Goal: Communication & Community: Answer question/provide support

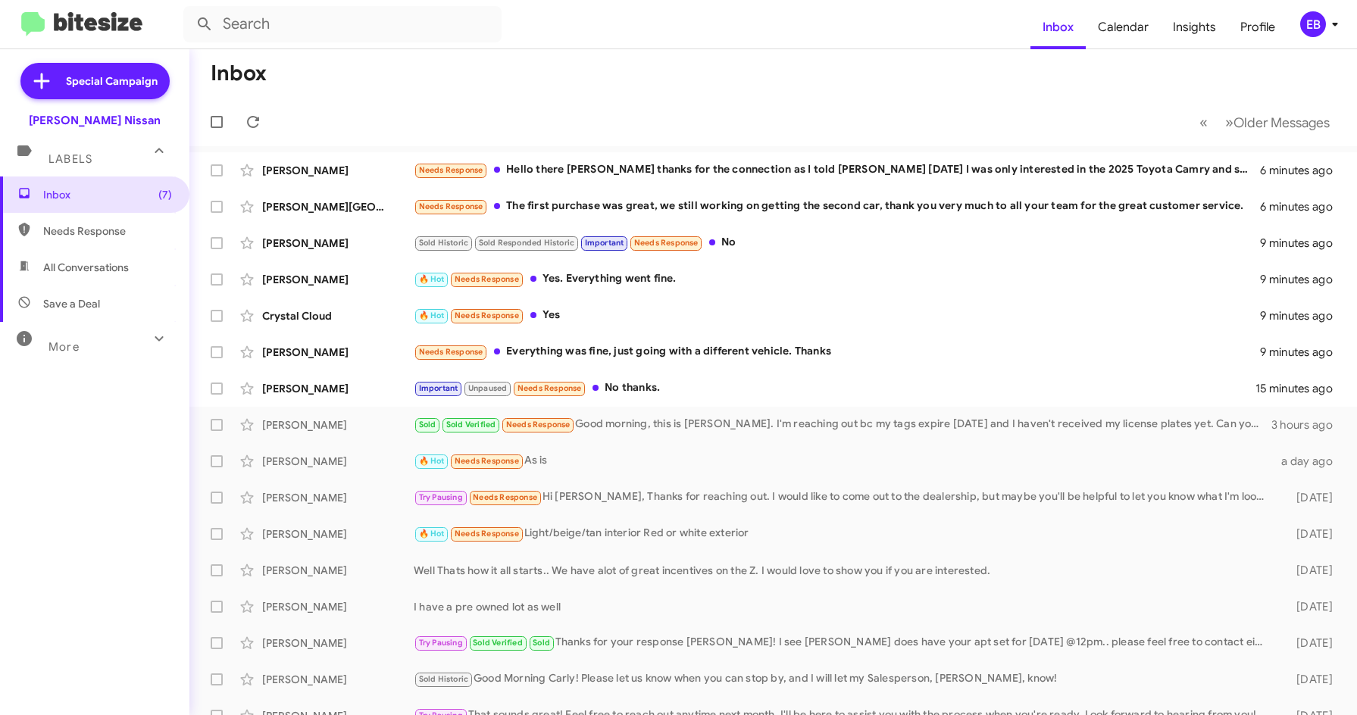
click at [711, 31] on form at bounding box center [606, 24] width 847 height 36
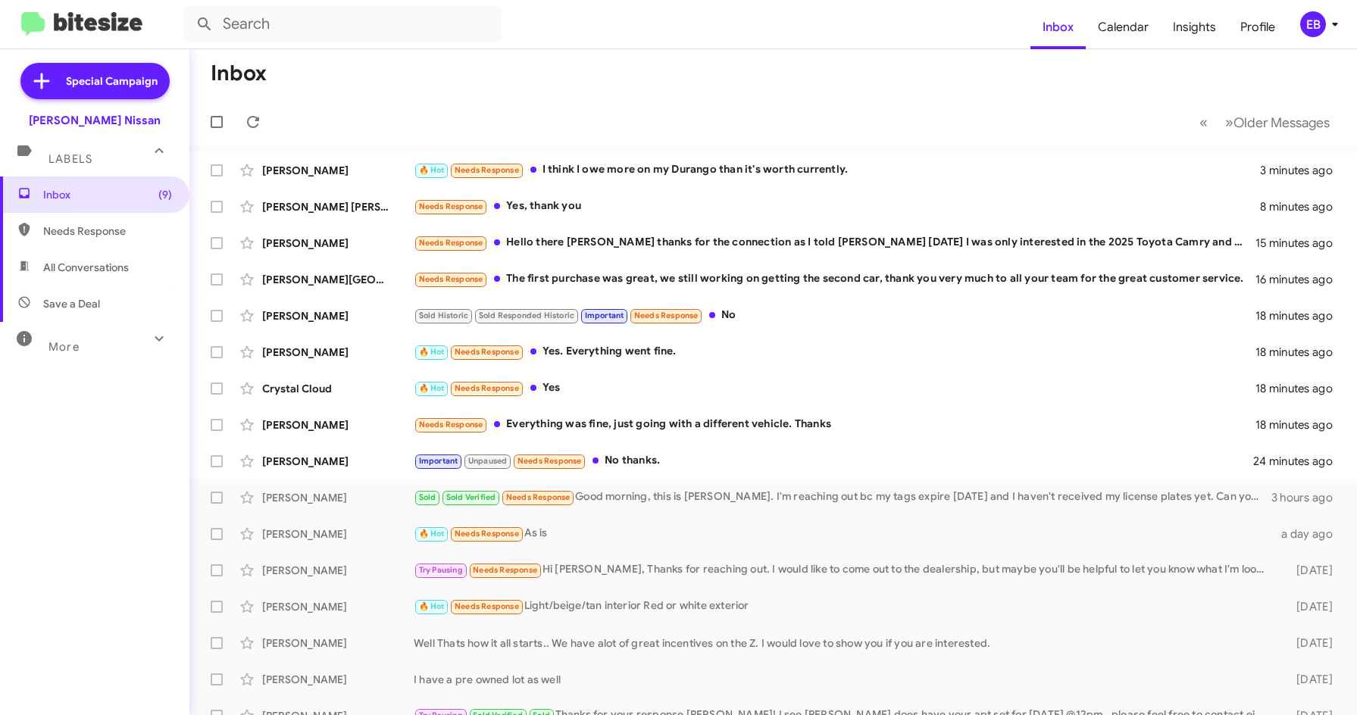
click at [542, 75] on mat-toolbar-row "Inbox" at bounding box center [772, 73] width 1167 height 48
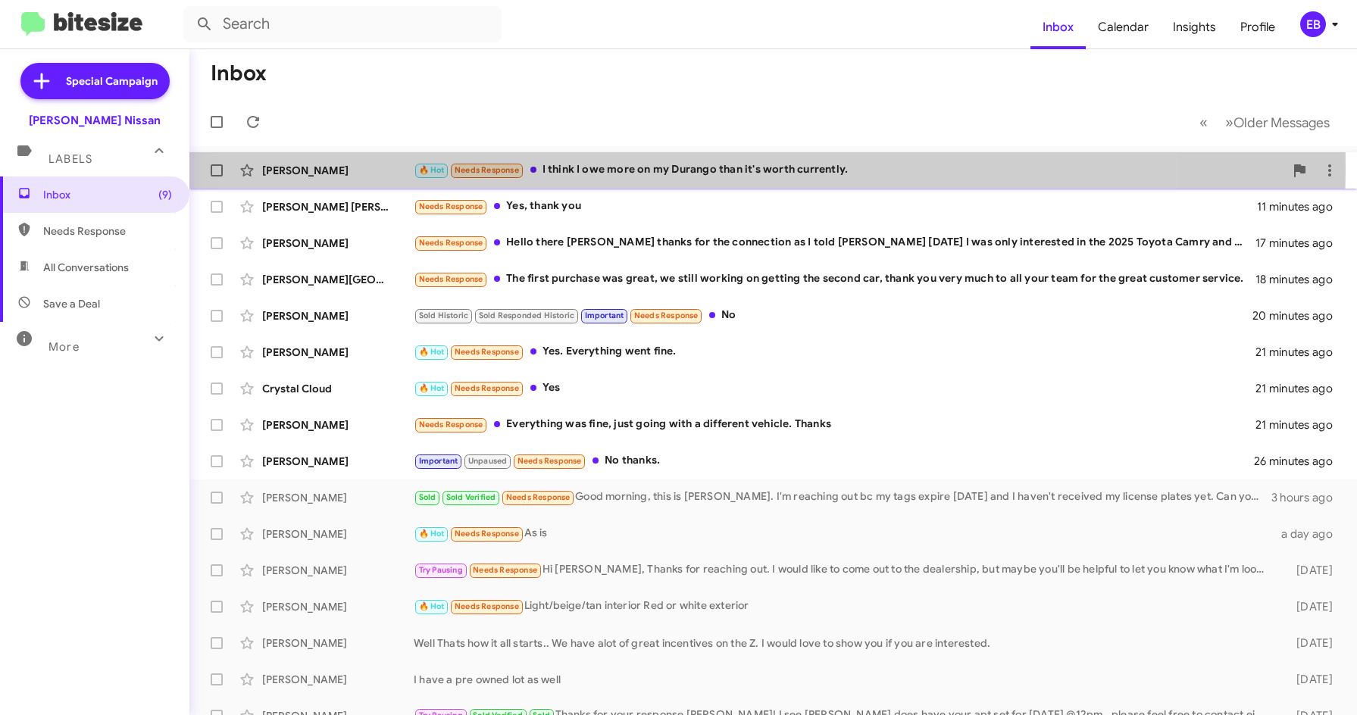
click at [686, 167] on div "🔥 Hot Needs Response I think I owe more on my Durango than it's worth currently." at bounding box center [849, 169] width 870 height 17
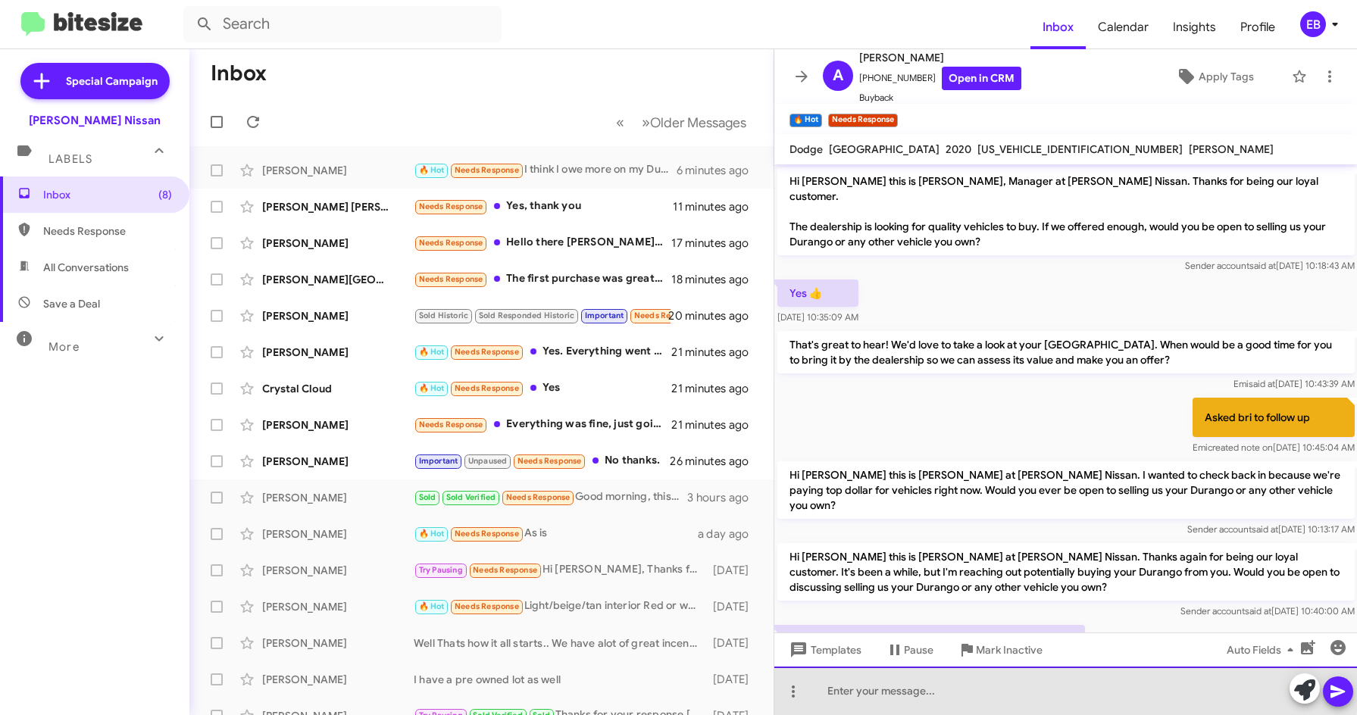
click at [850, 685] on div at bounding box center [1065, 691] width 583 height 48
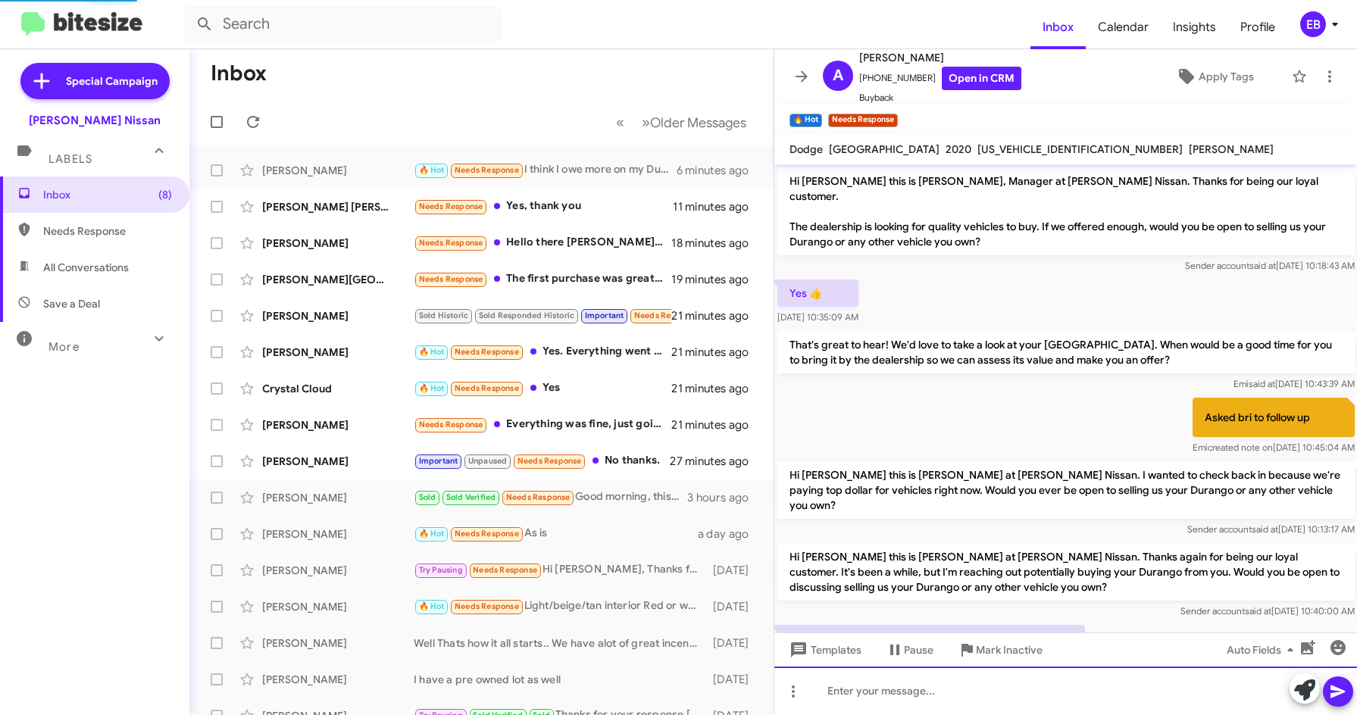
scroll to position [92, 0]
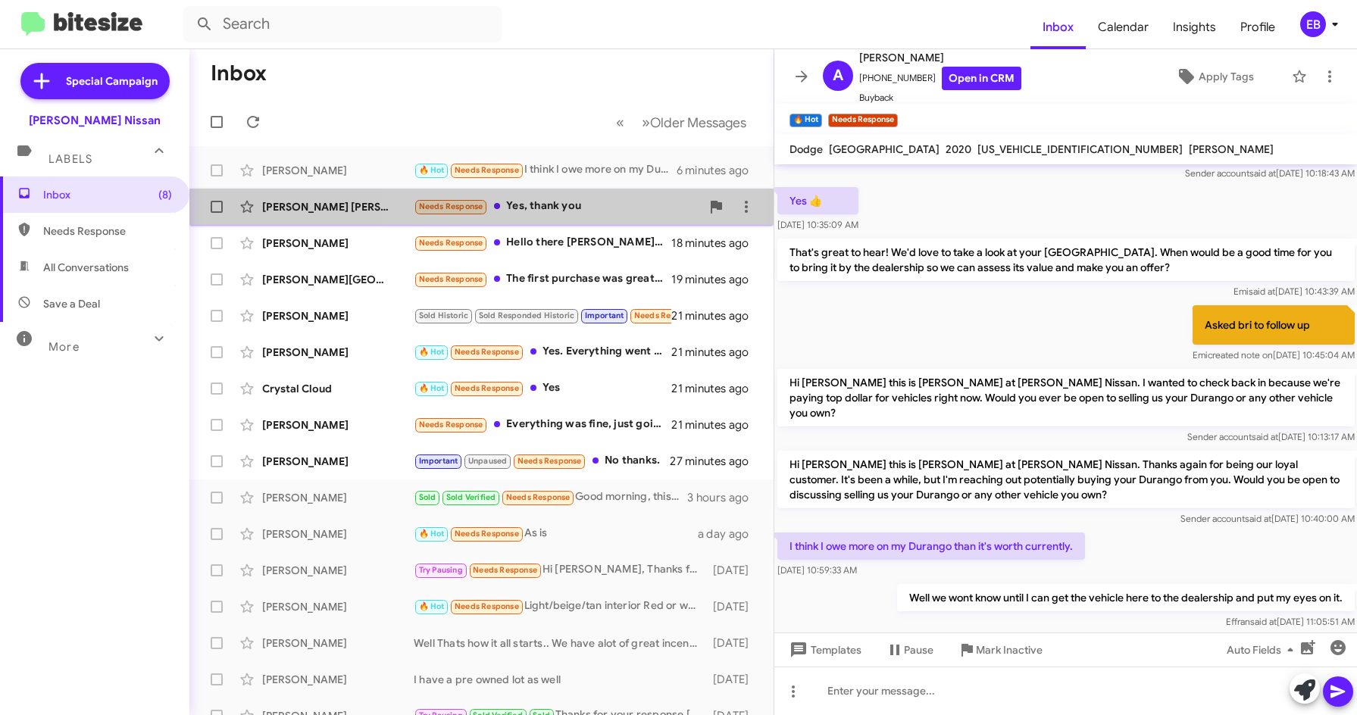
click at [537, 206] on div "Needs Response Yes, thank you" at bounding box center [557, 206] width 287 height 17
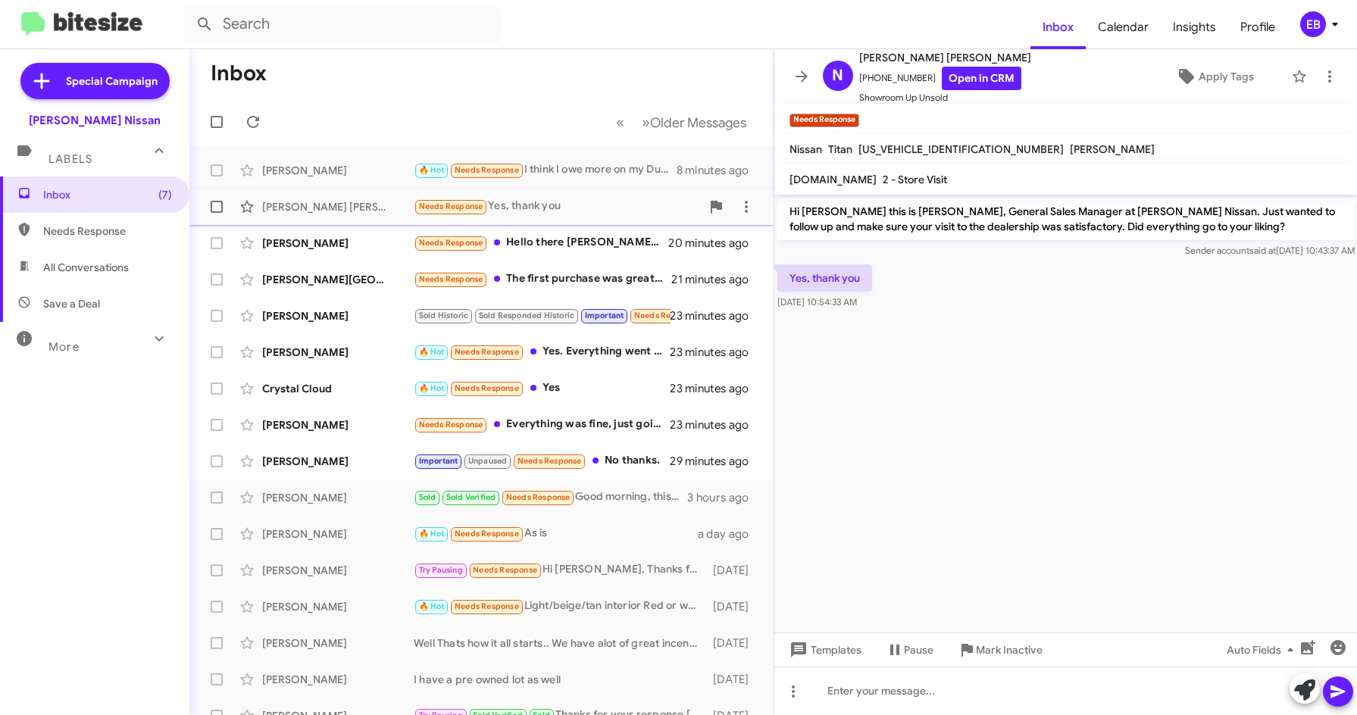
click at [537, 208] on div "Needs Response Yes, thank you" at bounding box center [557, 206] width 287 height 17
click at [959, 76] on link "Open in CRM" at bounding box center [982, 78] width 80 height 23
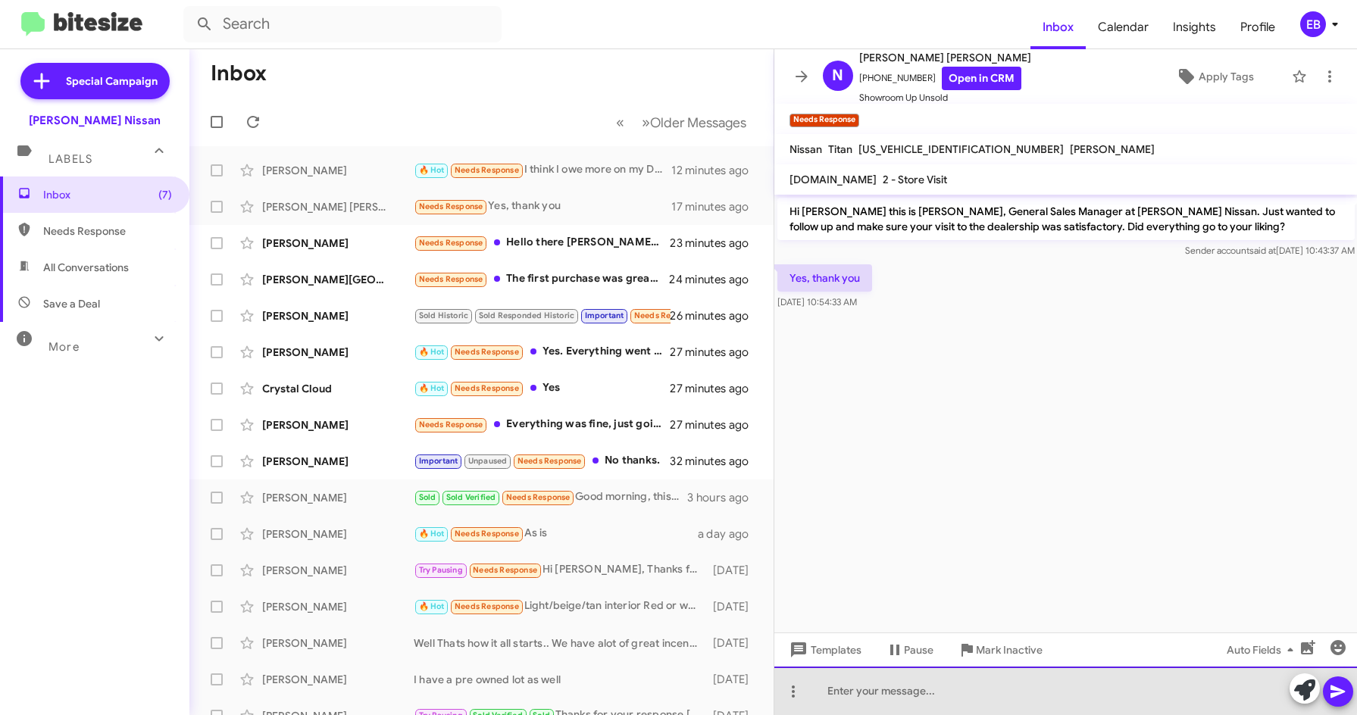
click at [869, 677] on div at bounding box center [1065, 691] width 583 height 48
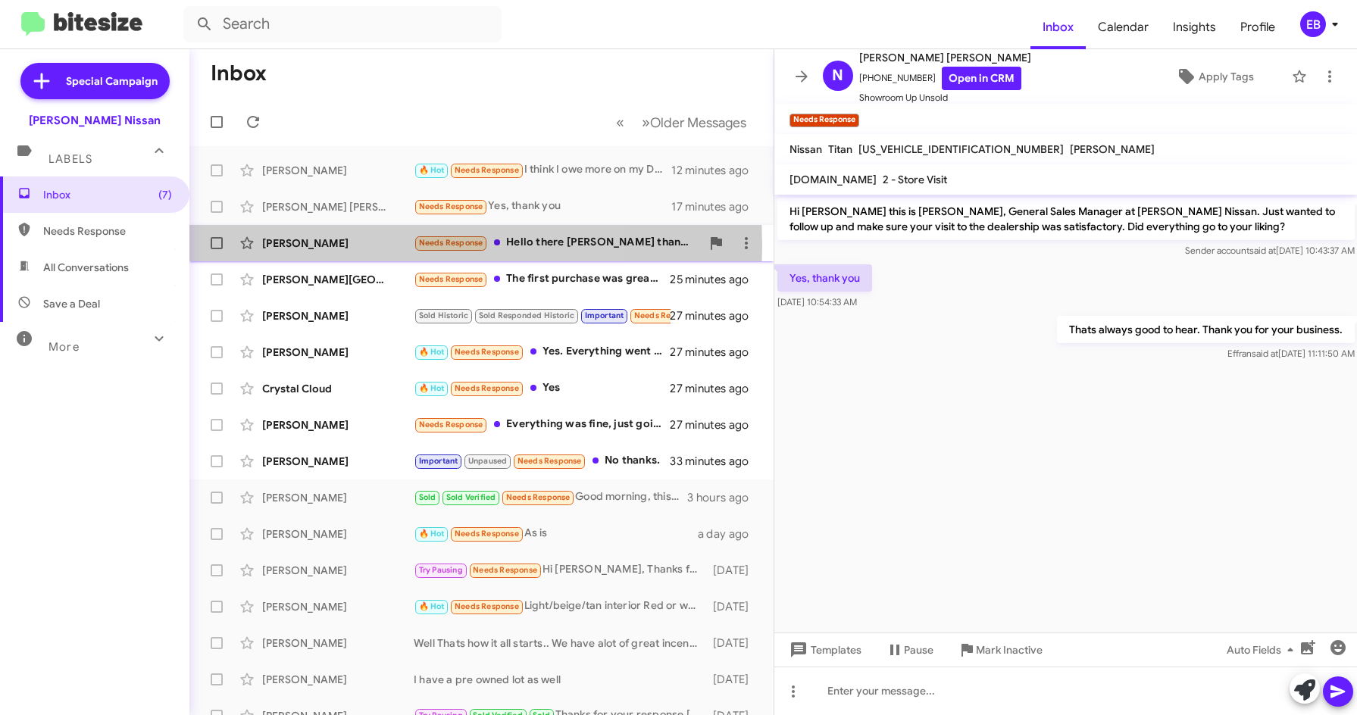
click at [308, 245] on div "[PERSON_NAME]" at bounding box center [338, 243] width 152 height 15
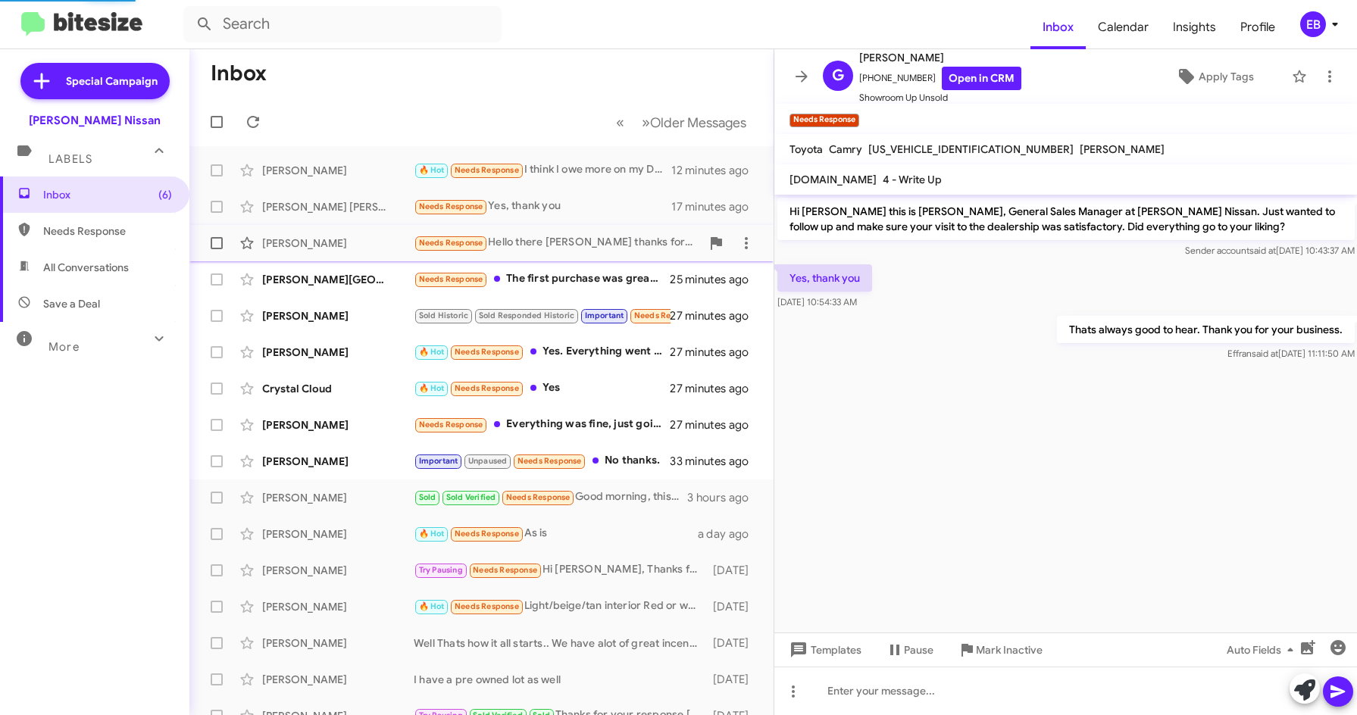
scroll to position [963, 0]
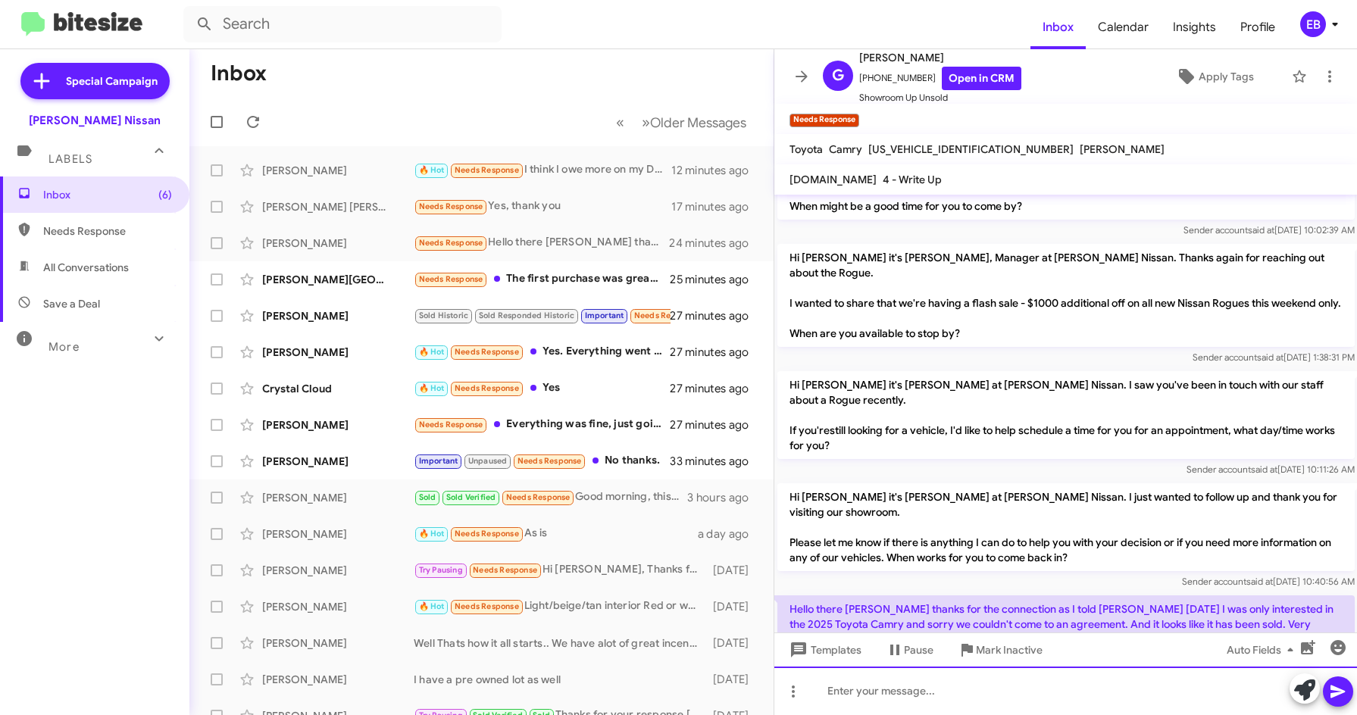
click at [845, 682] on div at bounding box center [1065, 691] width 583 height 48
